Goal: Browse casually

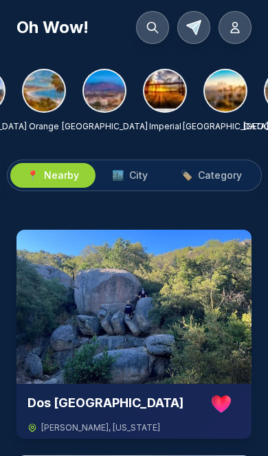
scroll to position [0, 532]
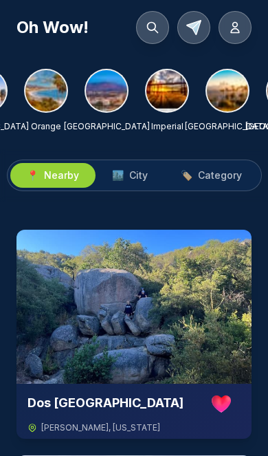
click at [111, 97] on img at bounding box center [106, 90] width 41 height 41
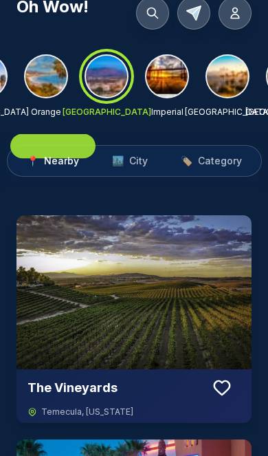
scroll to position [0, 0]
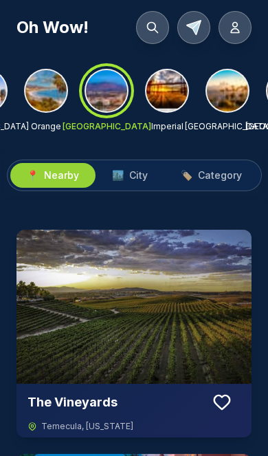
click at [180, 95] on img at bounding box center [167, 90] width 41 height 41
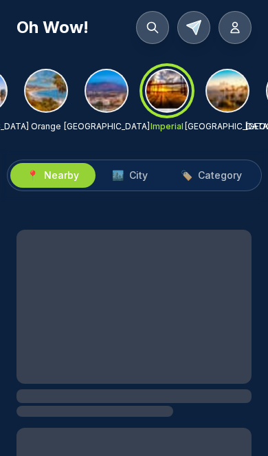
click at [146, 175] on span "City" at bounding box center [138, 176] width 19 height 14
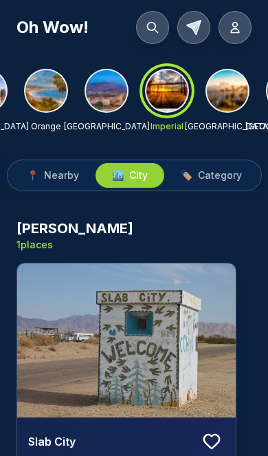
click at [232, 96] on img at bounding box center [227, 90] width 41 height 41
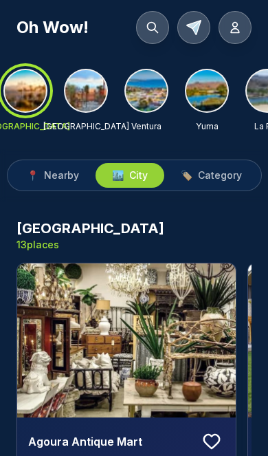
scroll to position [0, 734]
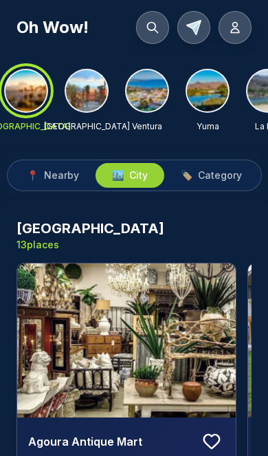
click at [99, 109] on img at bounding box center [86, 90] width 41 height 41
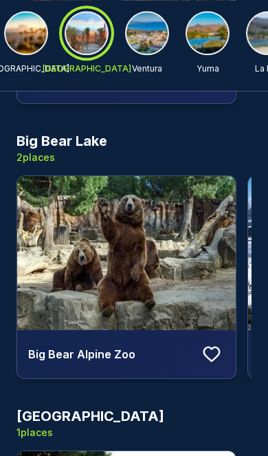
scroll to position [894, 0]
click at [149, 248] on img at bounding box center [126, 253] width 219 height 154
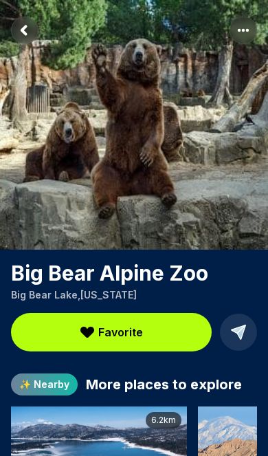
click at [24, 45] on img at bounding box center [134, 125] width 268 height 250
click at [27, 45] on img at bounding box center [134, 125] width 268 height 250
click at [30, 45] on img at bounding box center [134, 125] width 268 height 250
click at [29, 39] on rect "Return to previous page" at bounding box center [25, 31] width 28 height 28
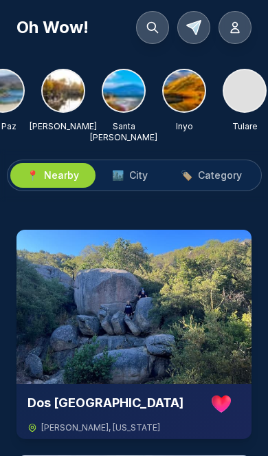
scroll to position [0, 995]
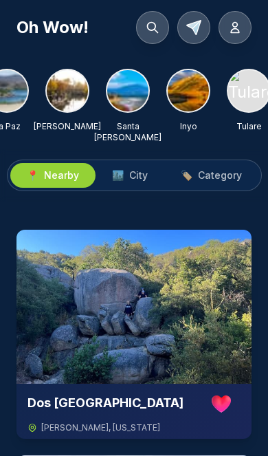
click at [142, 97] on img at bounding box center [127, 90] width 41 height 41
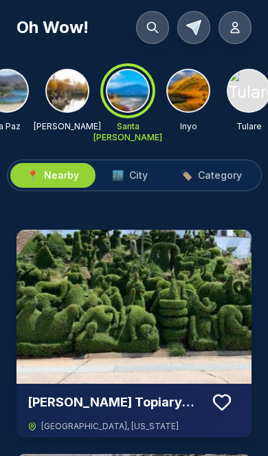
click at [146, 178] on span "City" at bounding box center [138, 176] width 19 height 14
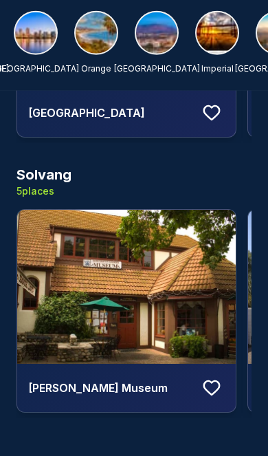
scroll to position [0, 479]
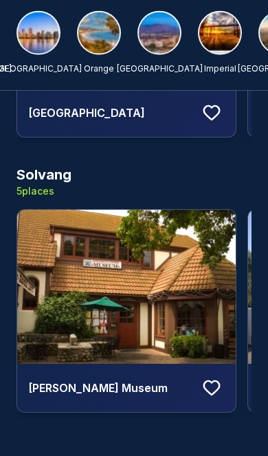
click at [47, 39] on img at bounding box center [38, 32] width 41 height 41
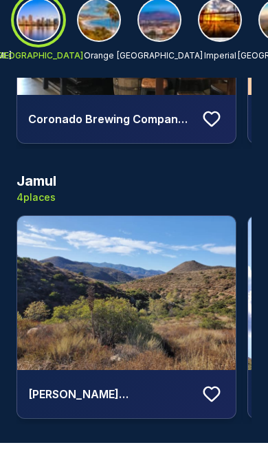
scroll to position [5268, 0]
